Goal: Book appointment/travel/reservation: Book appointment/travel/reservation

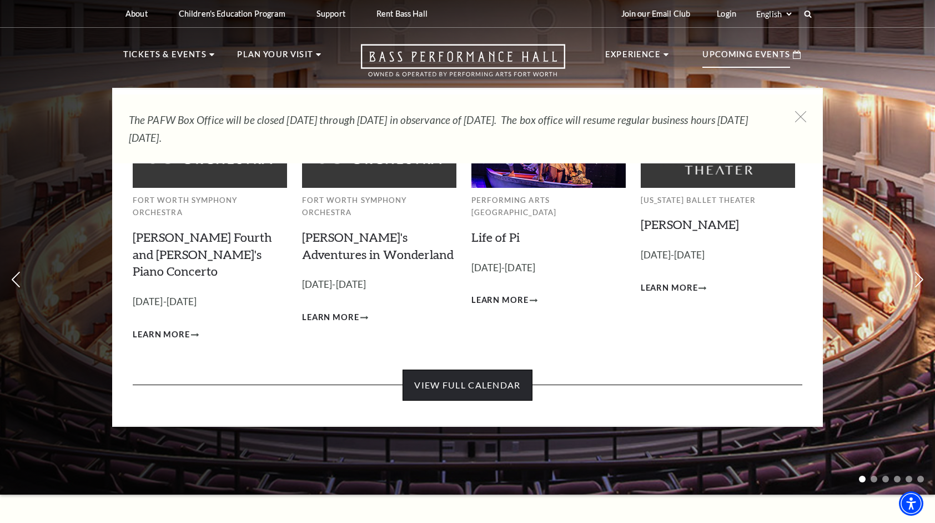
click at [486, 369] on link "View Full Calendar" at bounding box center [467, 384] width 129 height 31
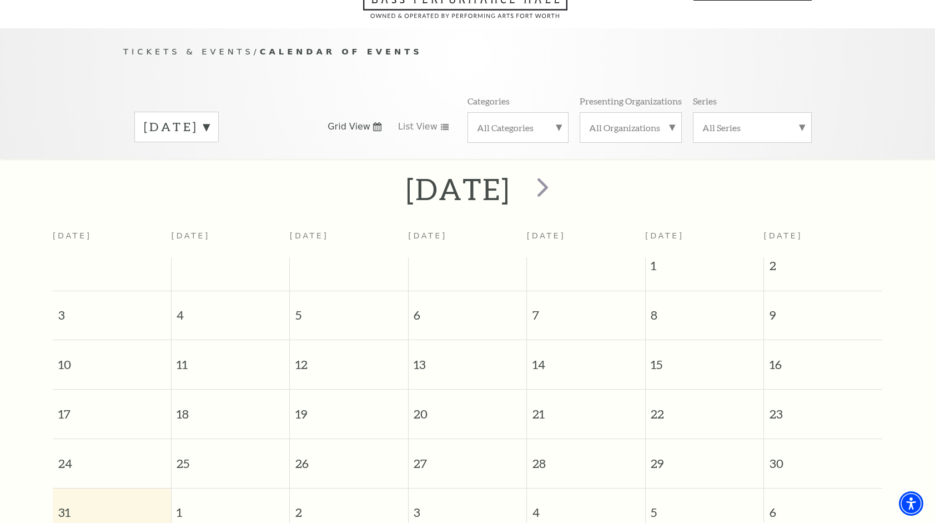
click at [258, 200] on div "Tickets & Events / Calendar of Events August 2025 Grid View List View Categorie…" at bounding box center [467, 362] width 935 height 669
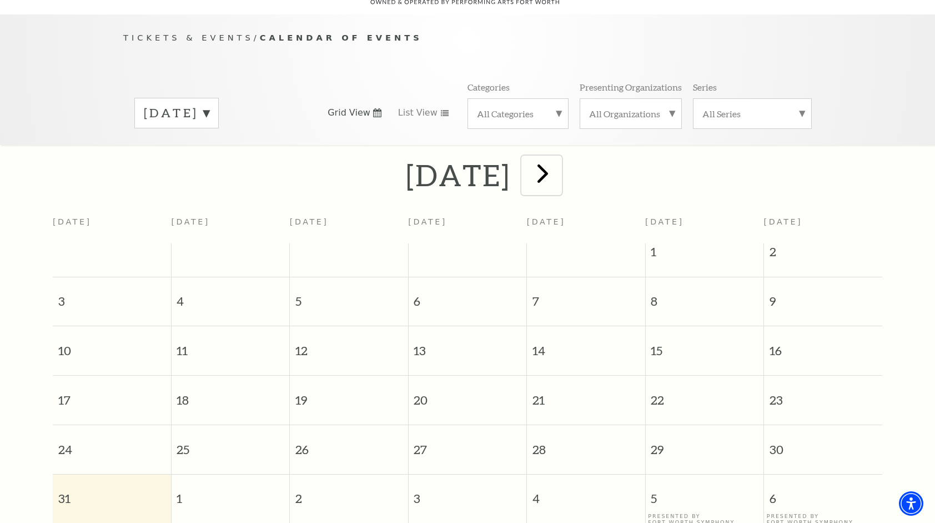
click at [559, 165] on span "next" at bounding box center [543, 173] width 32 height 32
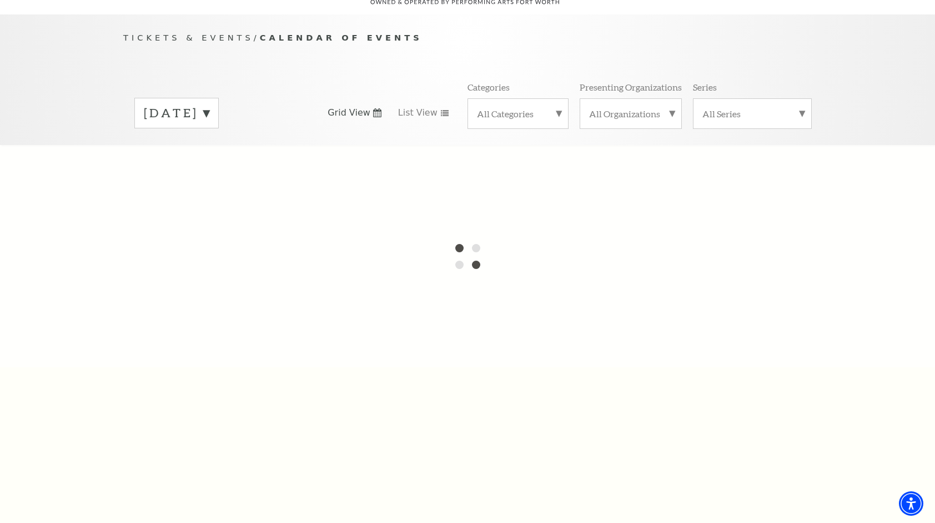
click at [209, 104] on label "August 2025" at bounding box center [177, 112] width 66 height 17
click at [210, 199] on div at bounding box center [467, 256] width 935 height 222
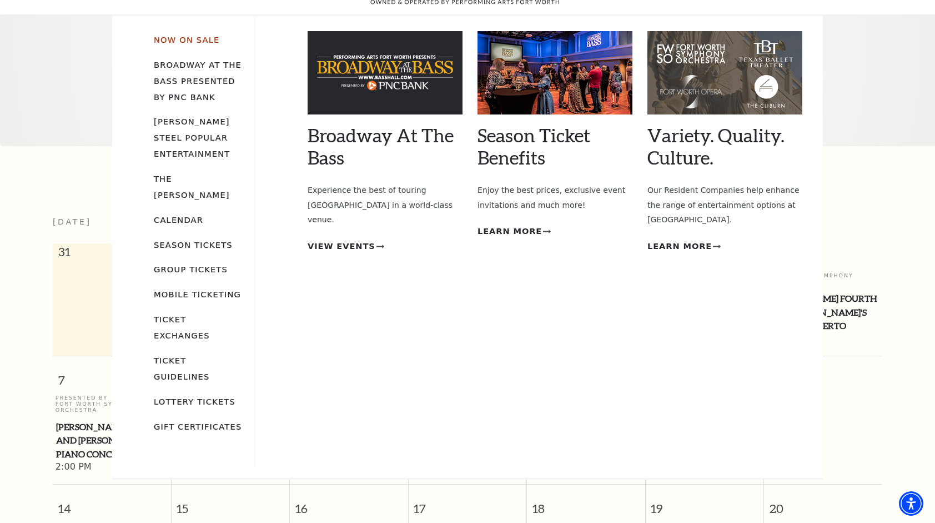
click at [195, 35] on link "Now On Sale" at bounding box center [187, 39] width 66 height 9
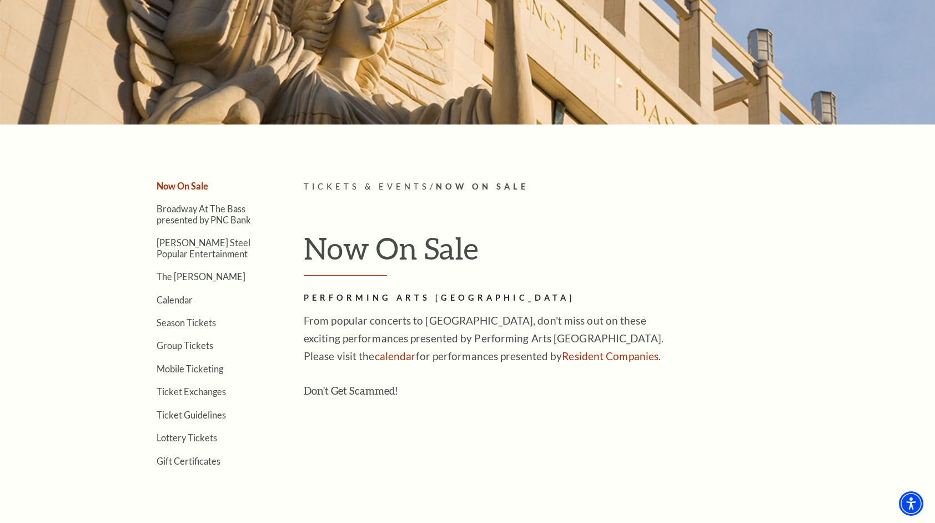
scroll to position [137, 0]
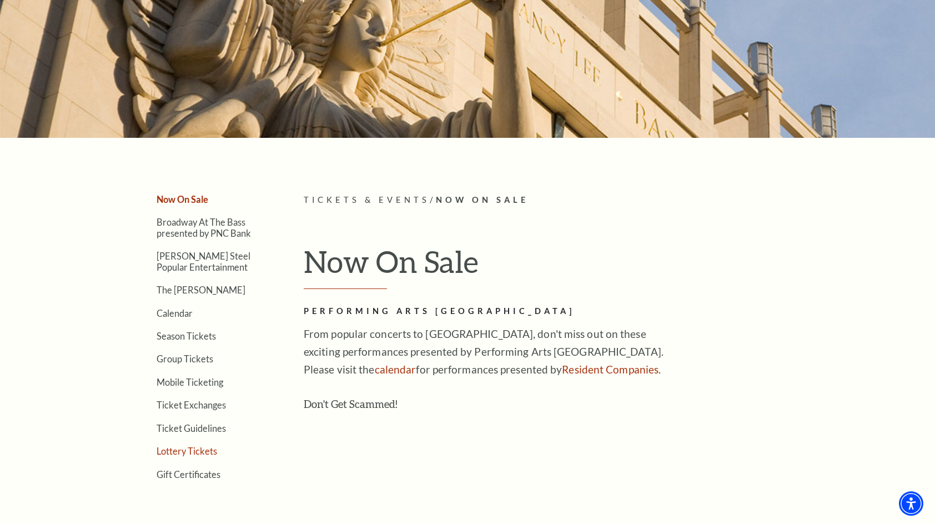
click at [203, 450] on link "Lottery Tickets" at bounding box center [187, 450] width 61 height 11
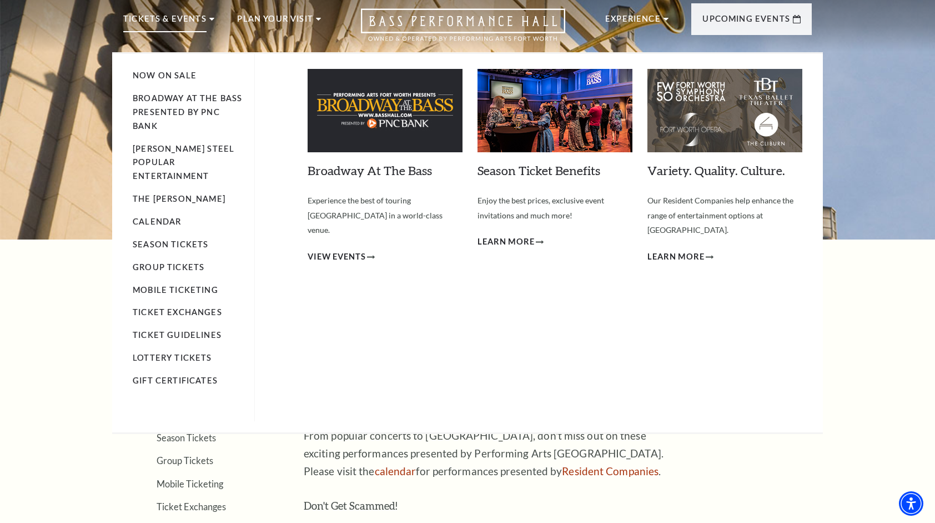
scroll to position [36, 0]
click at [668, 249] on span "Learn More" at bounding box center [676, 256] width 57 height 14
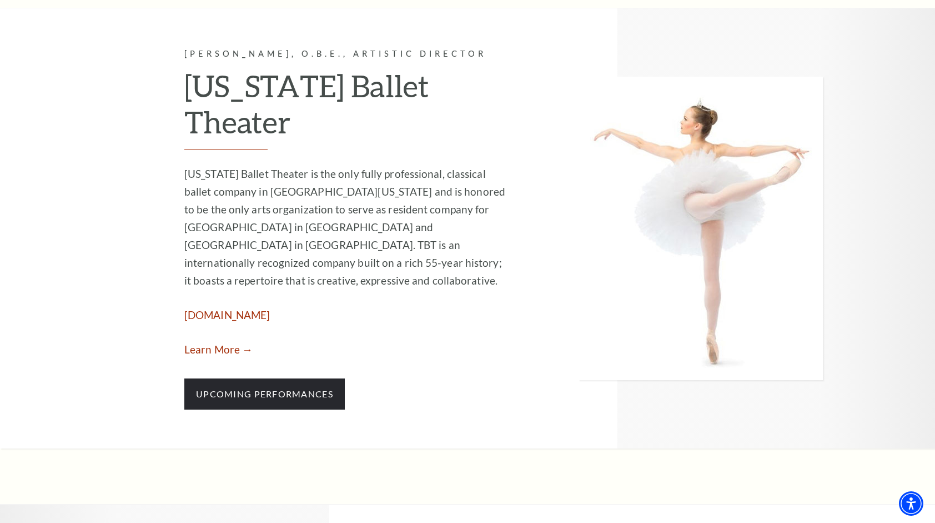
scroll to position [1103, 0]
click at [595, 334] on div at bounding box center [701, 227] width 244 height 303
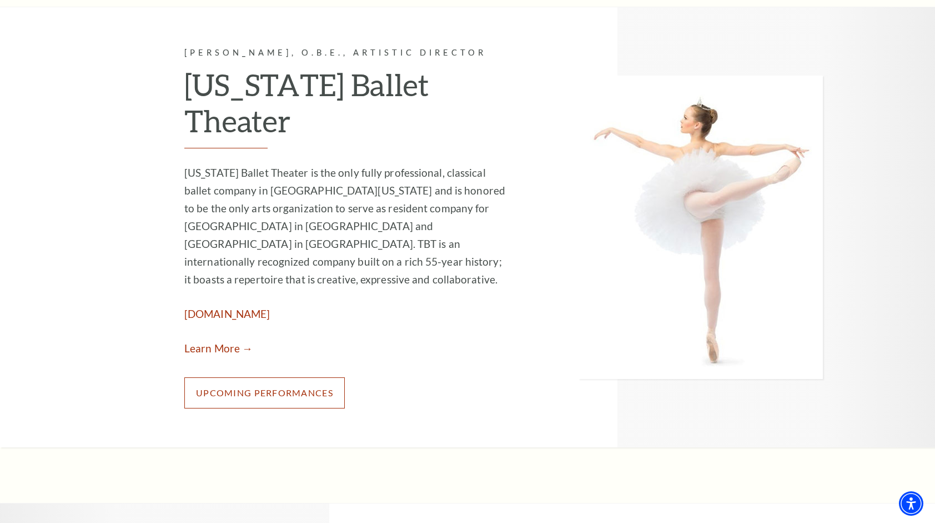
click at [305, 377] on link "Upcoming Performances" at bounding box center [264, 392] width 160 height 31
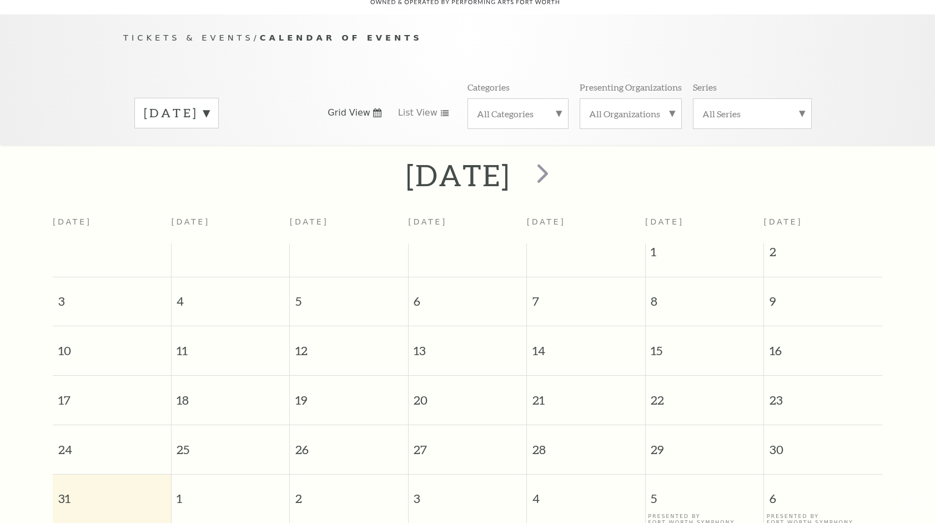
scroll to position [98, 0]
click at [209, 104] on label "August 2025" at bounding box center [177, 112] width 66 height 17
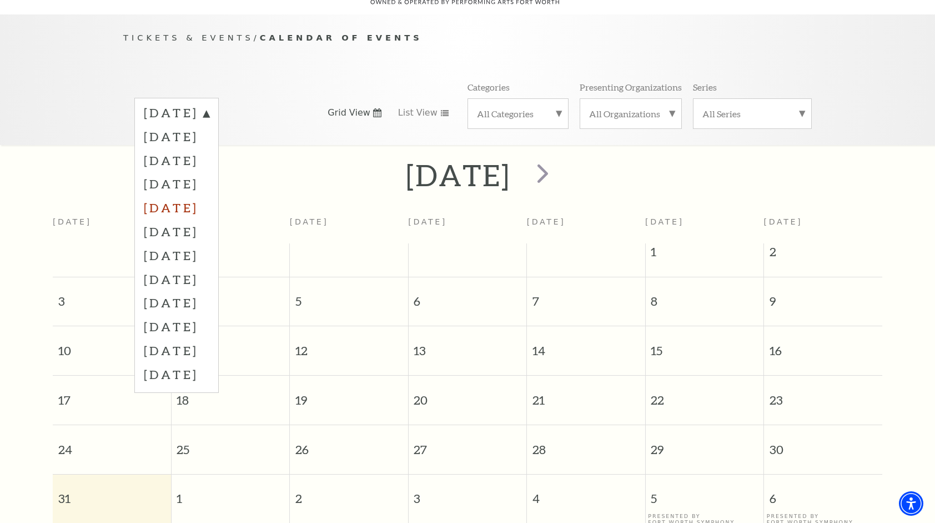
click at [201, 195] on label "December 2025" at bounding box center [177, 207] width 66 height 24
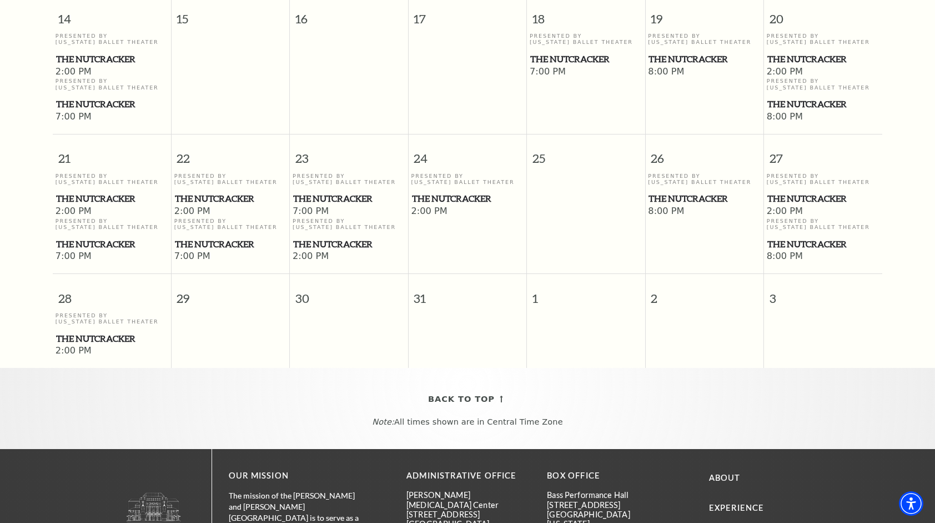
scroll to position [760, 0]
click at [429, 205] on span "2:00 PM" at bounding box center [468, 211] width 113 height 12
click at [438, 173] on p "Presented By Texas Ballet Theater" at bounding box center [468, 179] width 113 height 13
click at [437, 192] on span "The Nutcracker" at bounding box center [468, 199] width 112 height 14
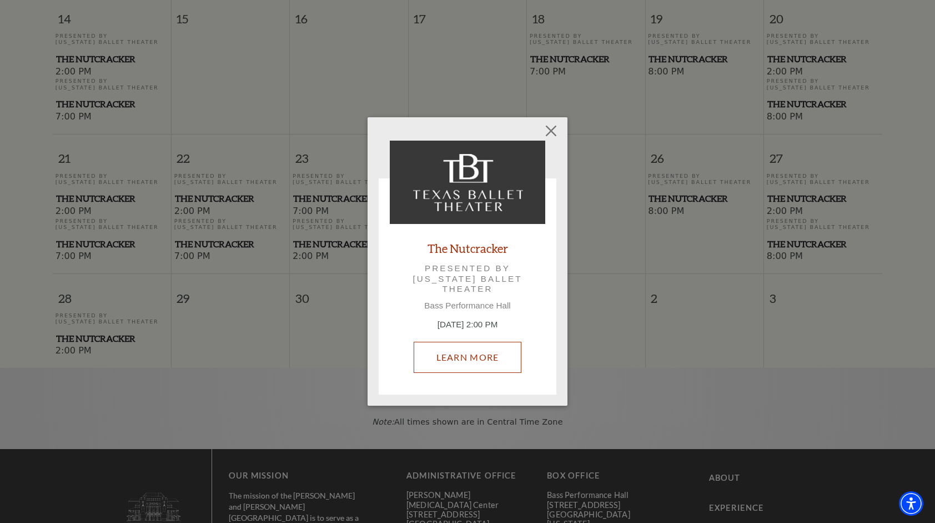
click at [449, 364] on link "Learn More" at bounding box center [468, 357] width 108 height 31
